Goal: Task Accomplishment & Management: Manage account settings

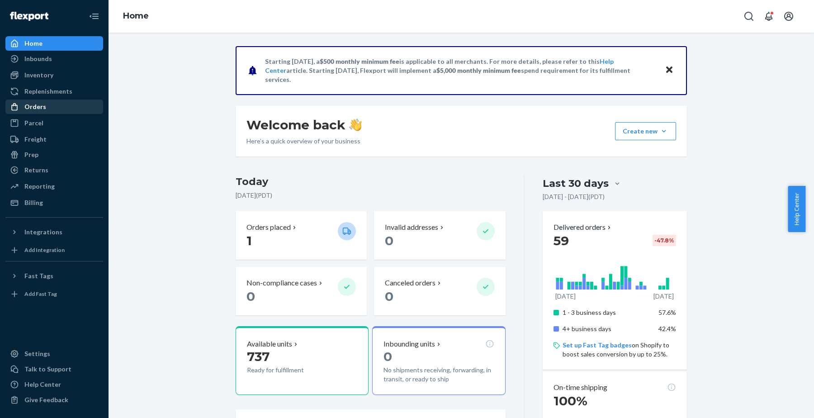
click at [39, 104] on div "Orders" at bounding box center [35, 106] width 22 height 9
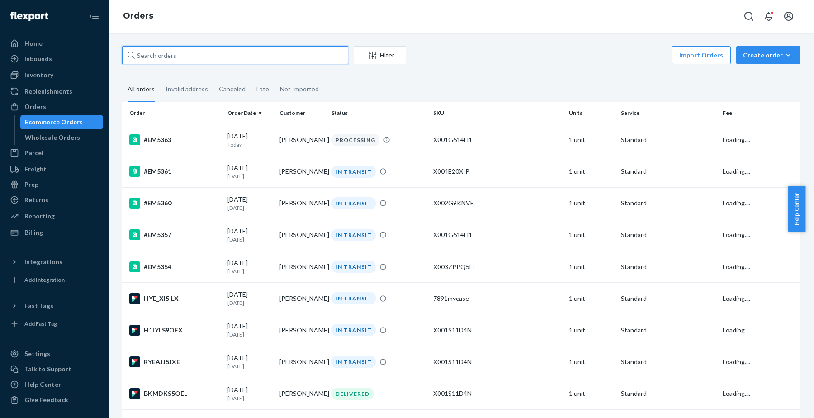
click at [276, 56] on input "text" at bounding box center [235, 55] width 226 height 18
paste input "136338196-"
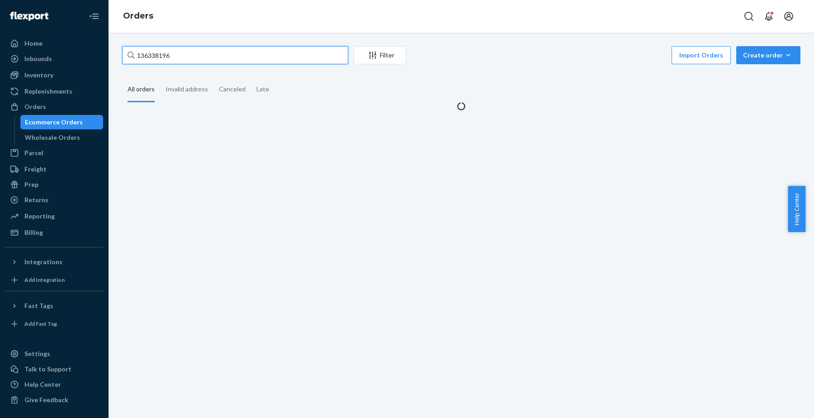
type input "136338196"
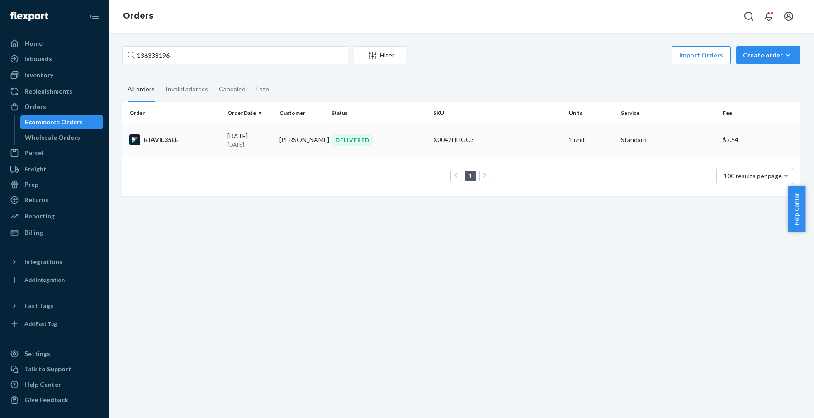
click at [172, 140] on div "RJAVIL35EE" at bounding box center [174, 139] width 91 height 11
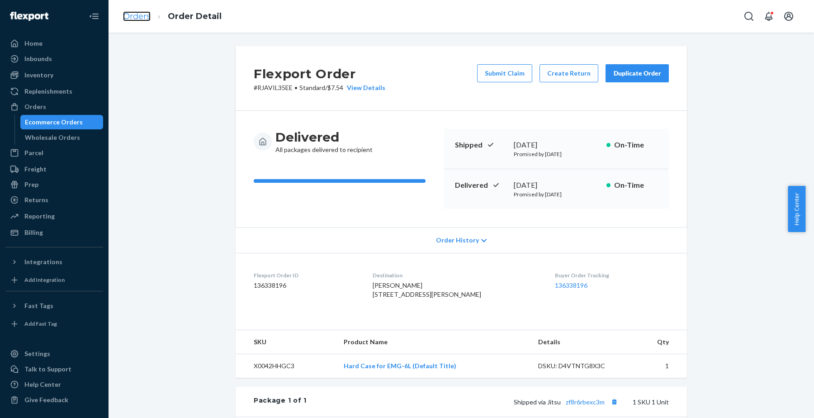
click at [138, 17] on link "Orders" at bounding box center [137, 16] width 28 height 10
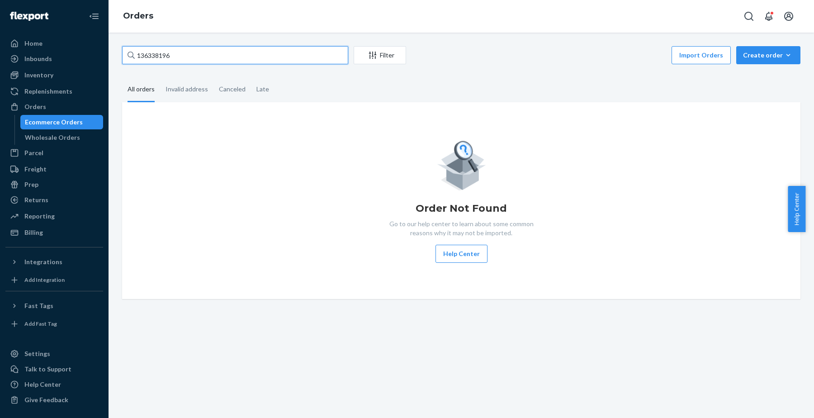
click at [171, 52] on input "136338196" at bounding box center [235, 55] width 226 height 18
paste input "[PERSON_NAME]"
type input "[PERSON_NAME]"
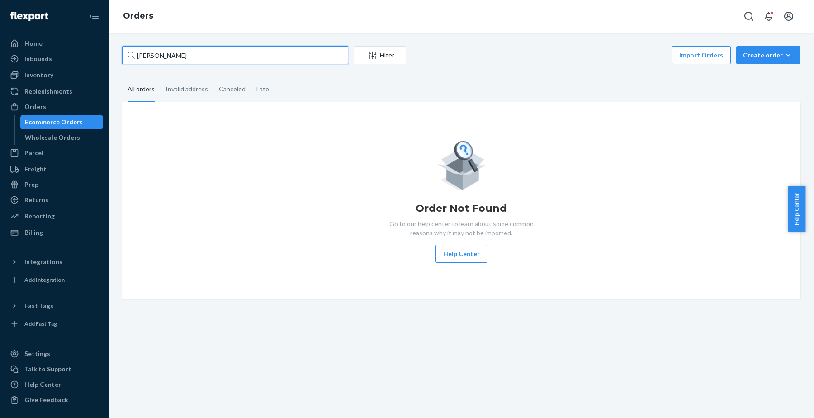
click at [189, 50] on input "[PERSON_NAME]" at bounding box center [235, 55] width 226 height 18
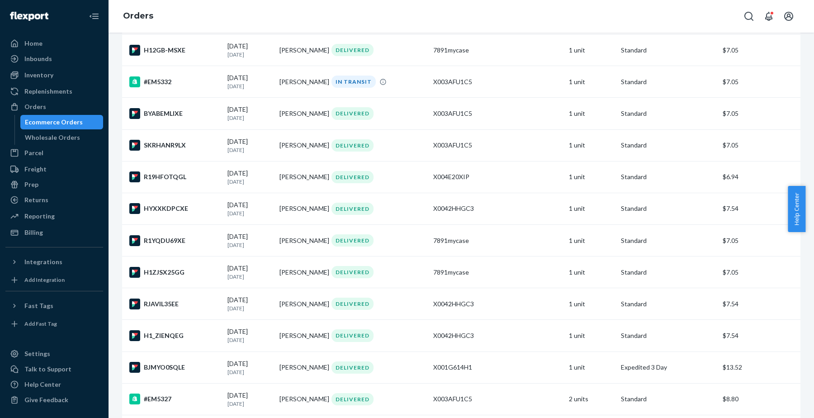
scroll to position [848, 0]
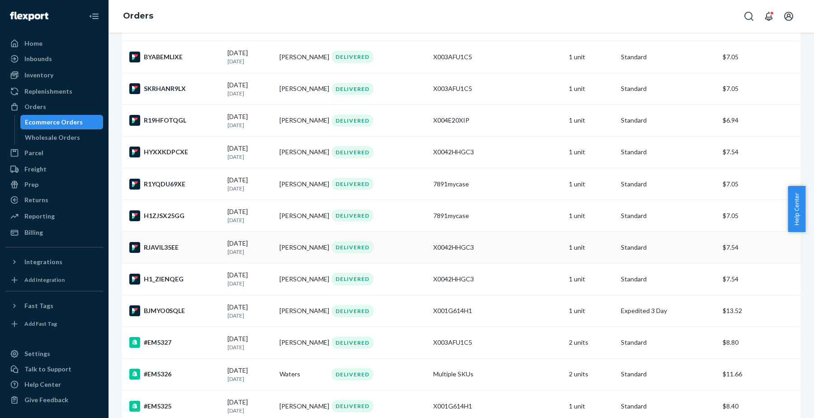
click at [174, 249] on div "RJAVIL35EE" at bounding box center [174, 247] width 91 height 11
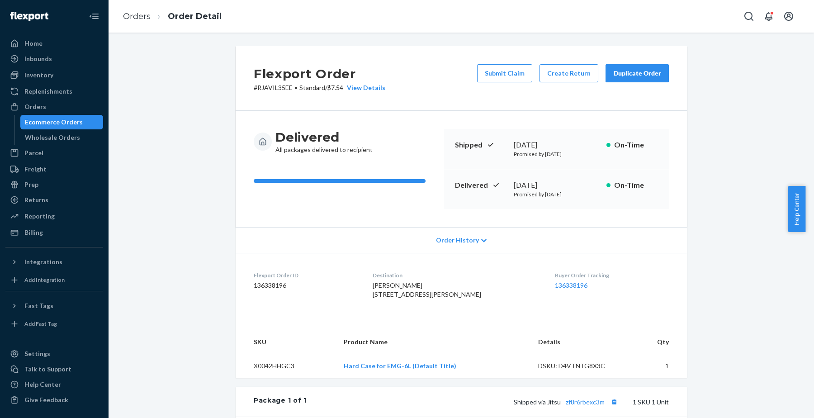
click at [619, 77] on div "Duplicate Order" at bounding box center [637, 73] width 48 height 9
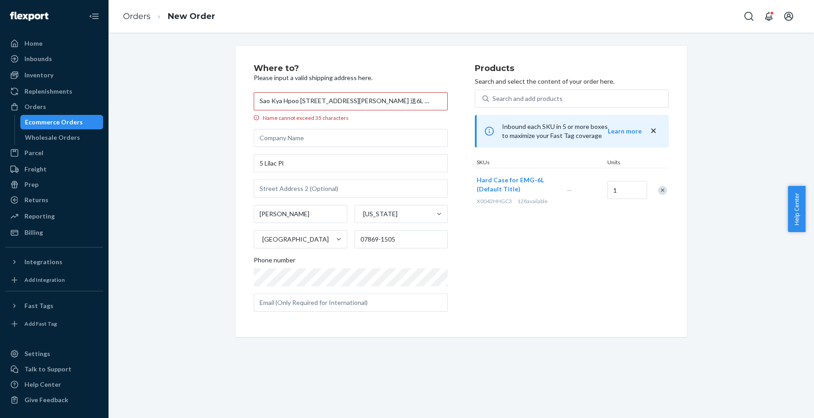
scroll to position [0, 124]
click at [359, 99] on input "Sao Kya Hpoo [STREET_ADDRESS][PERSON_NAME] 送6L case" at bounding box center [351, 101] width 194 height 18
drag, startPoint x: 424, startPoint y: 100, endPoint x: 293, endPoint y: 99, distance: 131.1
click at [292, 99] on input "Sao Kya Hpoo [STREET_ADDRESS][PERSON_NAME]" at bounding box center [351, 101] width 194 height 18
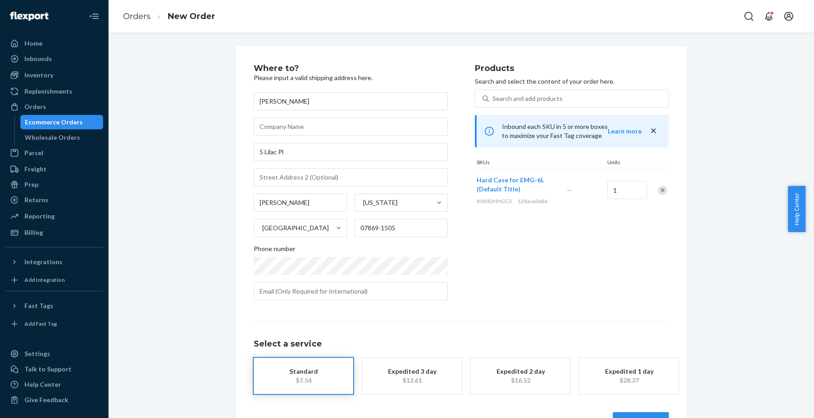
type input "[PERSON_NAME]"
click at [277, 154] on input "5 Lilac Pl" at bounding box center [351, 152] width 194 height 18
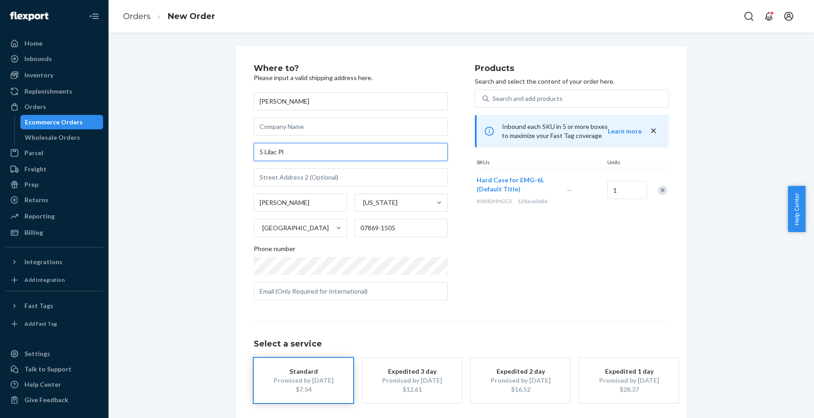
click at [277, 154] on input "5 Lilac Pl" at bounding box center [351, 152] width 194 height 18
paste input "[STREET_ADDRESS][PERSON_NAME]"
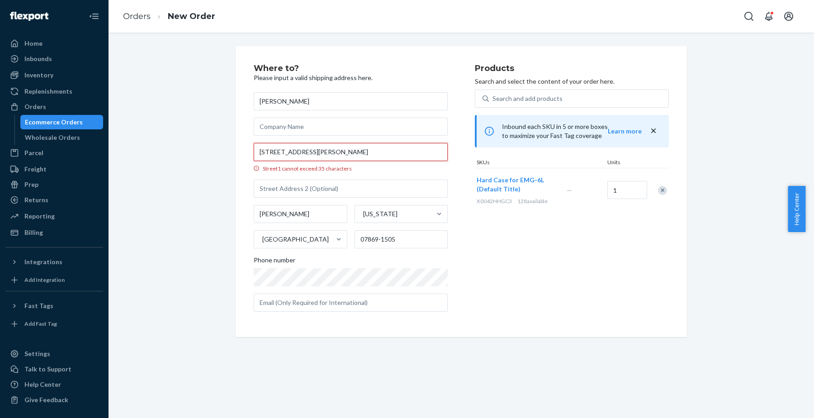
click at [269, 153] on input "[STREET_ADDRESS][PERSON_NAME]" at bounding box center [351, 152] width 194 height 18
type input "[STREET_ADDRESS][PERSON_NAME]"
type input "Iona"
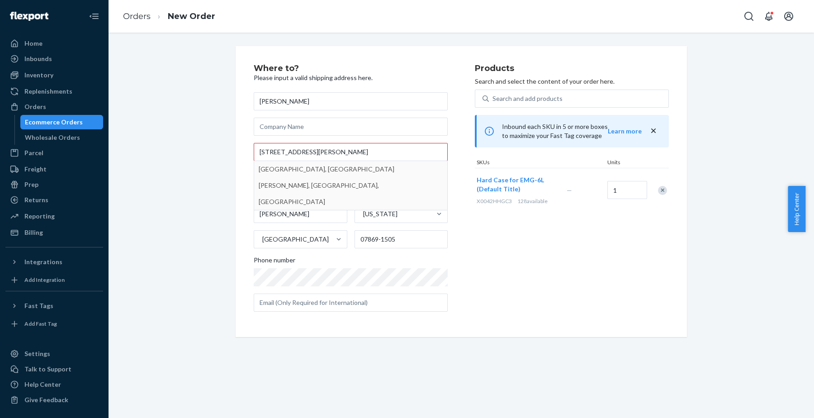
type input "33908"
type input "Bayside Pointe W"
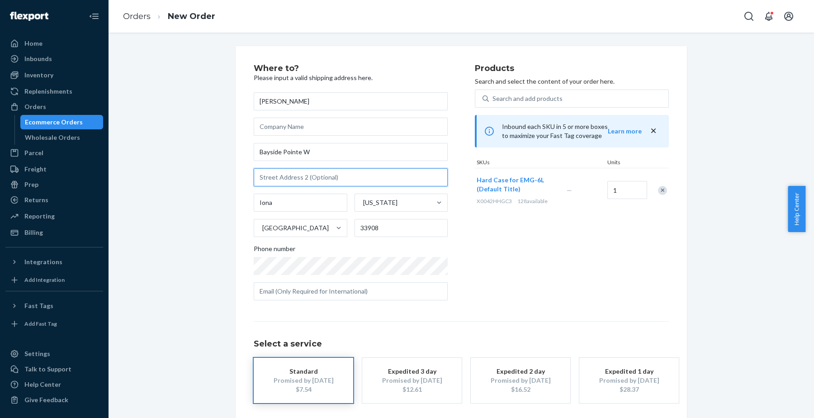
click at [294, 176] on input "text" at bounding box center [351, 177] width 194 height 18
paste input "APT 506"
type input "APT 506"
click at [485, 252] on div "Products Search and select the content of your order here. Search and add produ…" at bounding box center [572, 185] width 194 height 243
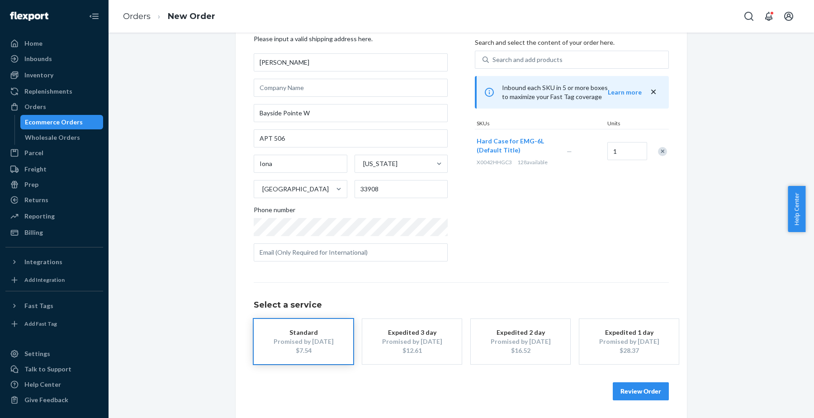
click at [411, 341] on div "Promised by [DATE]" at bounding box center [412, 341] width 72 height 9
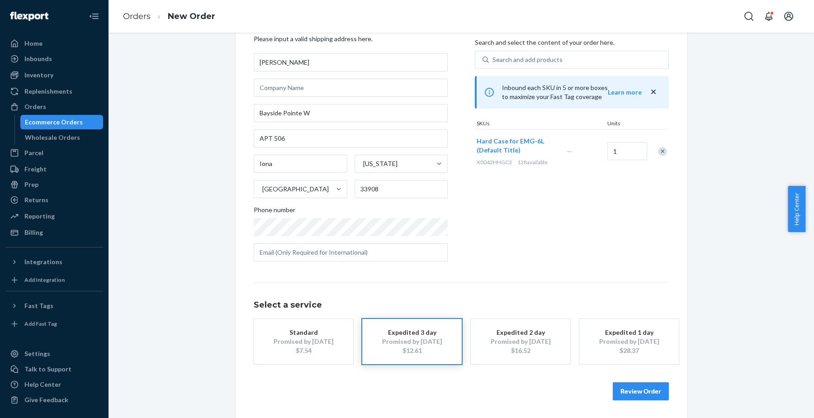
click at [614, 390] on button "Review Order" at bounding box center [641, 391] width 56 height 18
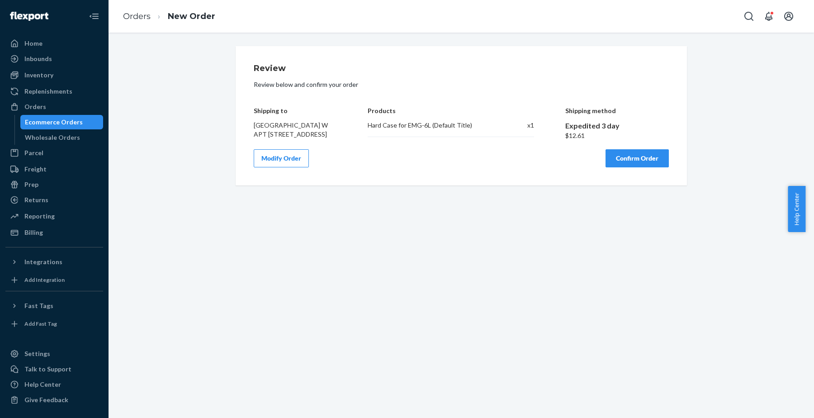
click at [634, 167] on button "Confirm Order" at bounding box center [636, 158] width 63 height 18
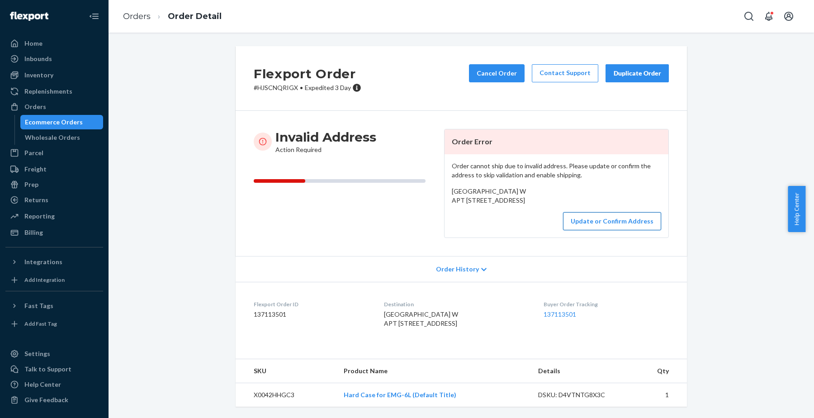
click at [599, 230] on button "Update or Confirm Address" at bounding box center [612, 221] width 98 height 18
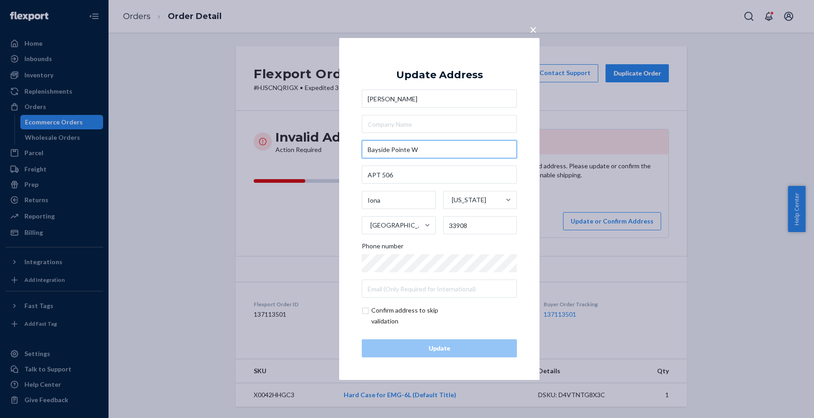
click at [368, 151] on input "Bayside Pointe W" at bounding box center [439, 149] width 155 height 18
paste input "15950"
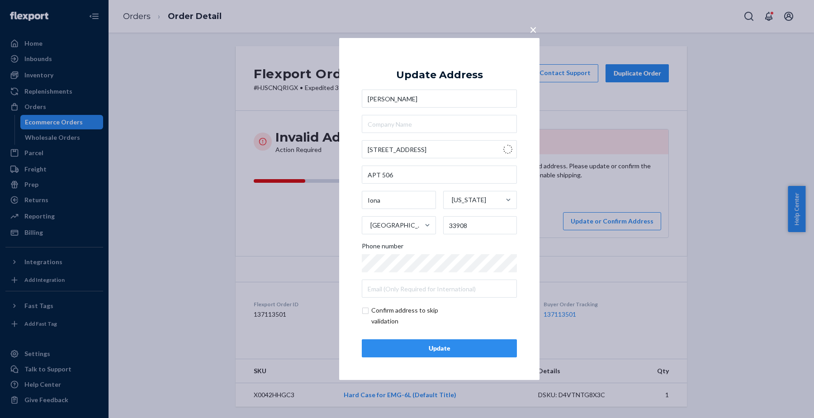
type input "[STREET_ADDRESS]"
type input "[GEOGRAPHIC_DATA][PERSON_NAME]"
click at [387, 174] on input "text" at bounding box center [439, 174] width 155 height 18
paste input "APT 506"
type input "APT 506"
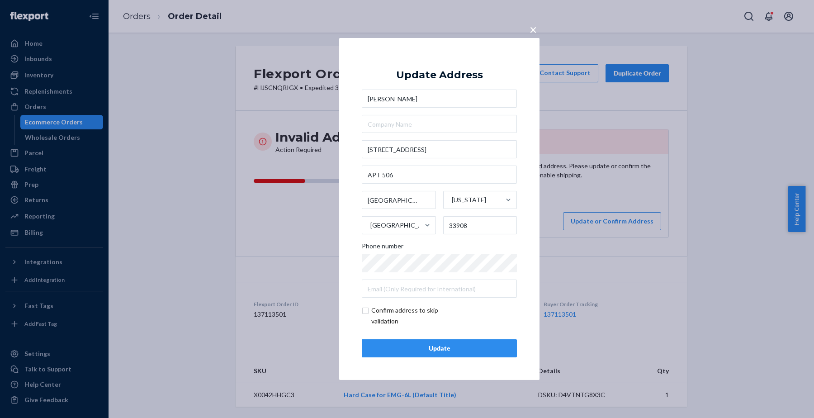
click at [476, 344] on div "Update" at bounding box center [439, 348] width 140 height 9
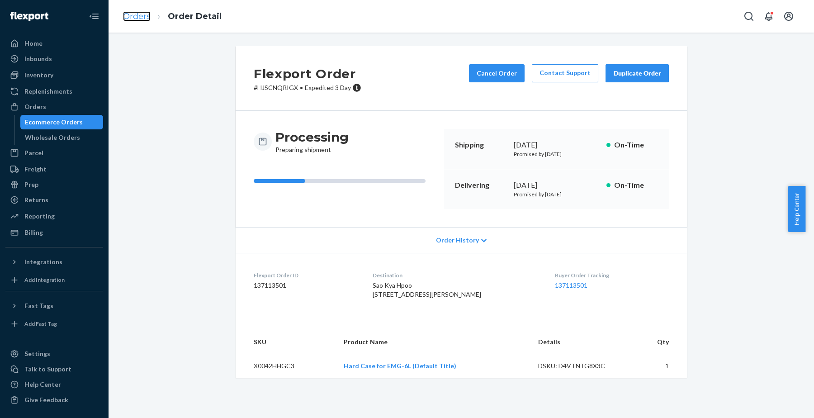
click at [141, 17] on link "Orders" at bounding box center [137, 16] width 28 height 10
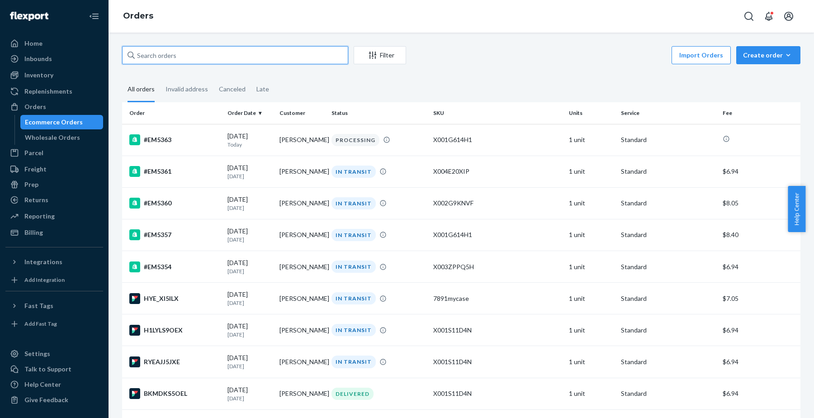
click at [196, 56] on input "text" at bounding box center [235, 55] width 226 height 18
type input "4531"
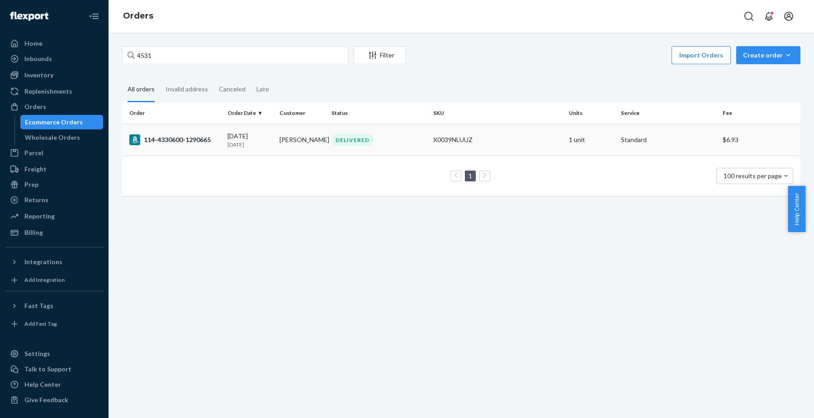
click at [186, 140] on div "114-4330600-1290665" at bounding box center [174, 139] width 91 height 11
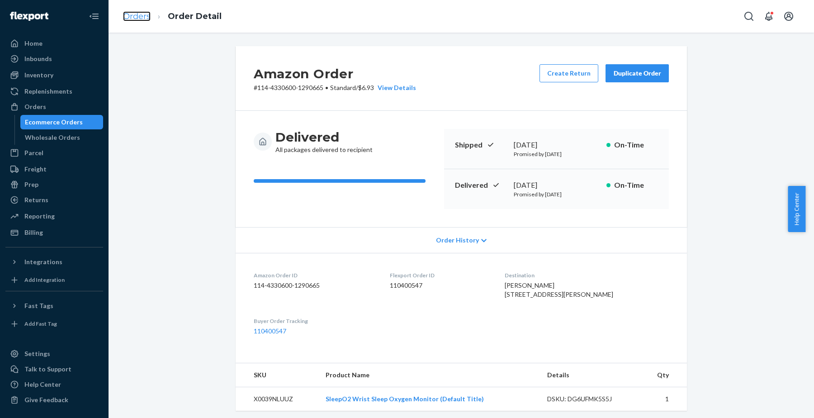
click at [137, 13] on link "Orders" at bounding box center [137, 16] width 28 height 10
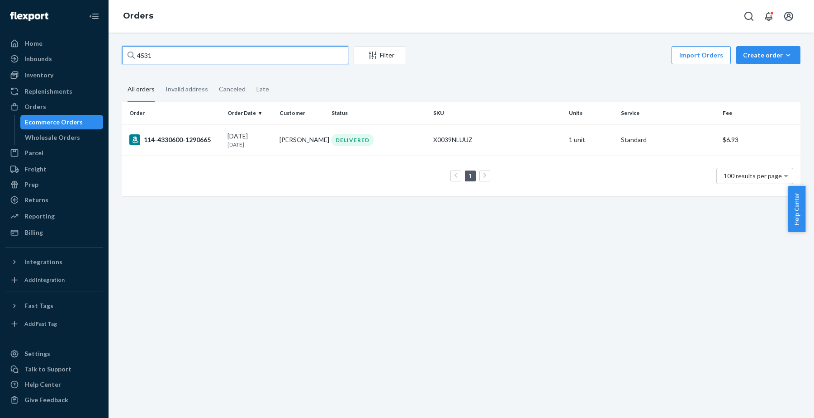
click at [179, 60] on input "4531" at bounding box center [235, 55] width 226 height 18
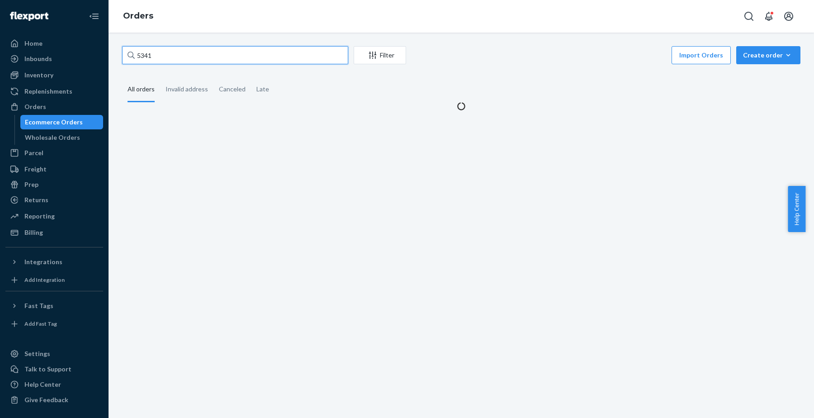
type input "5341"
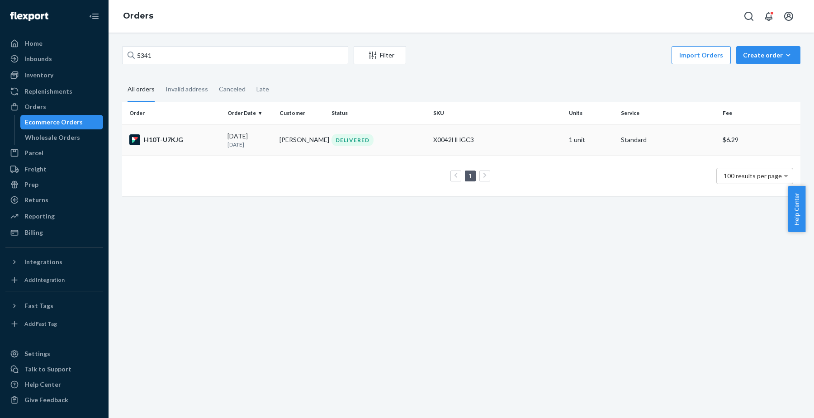
click at [170, 141] on div "H10T-U7KJG" at bounding box center [174, 139] width 91 height 11
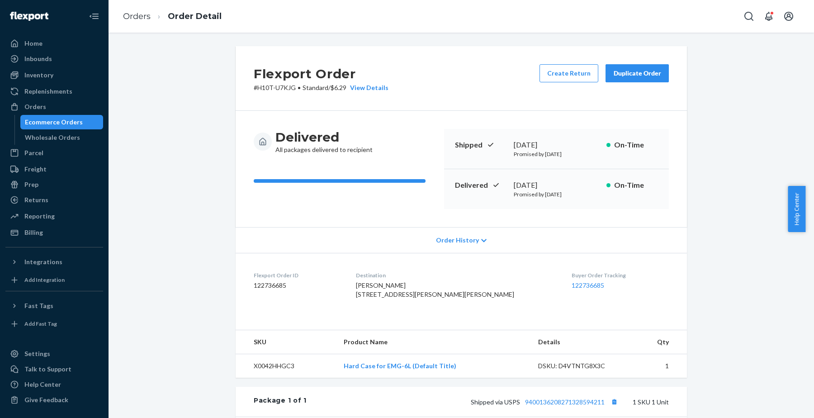
scroll to position [154, 0]
